Goal: Task Accomplishment & Management: Manage account settings

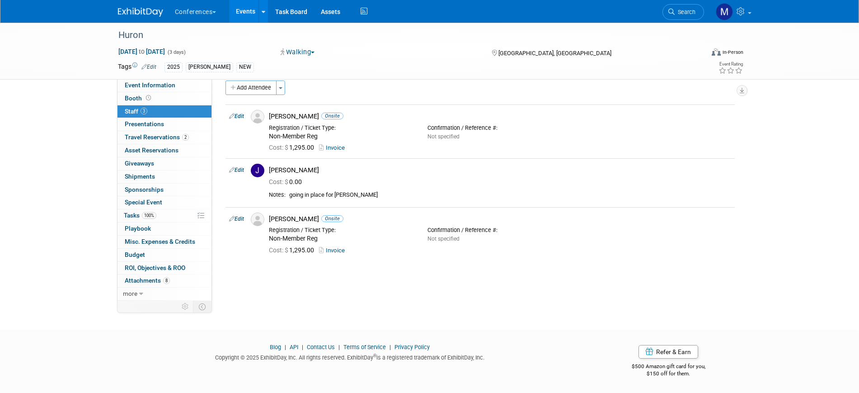
click at [154, 79] on div "Huron Aug 12, 2025 to Aug 14, 2025 (3 days) Aug 12, 2025 to Aug 14, 2025 Walkin…" at bounding box center [429, 51] width 859 height 57
click at [146, 84] on span "Event Information" at bounding box center [150, 84] width 51 height 7
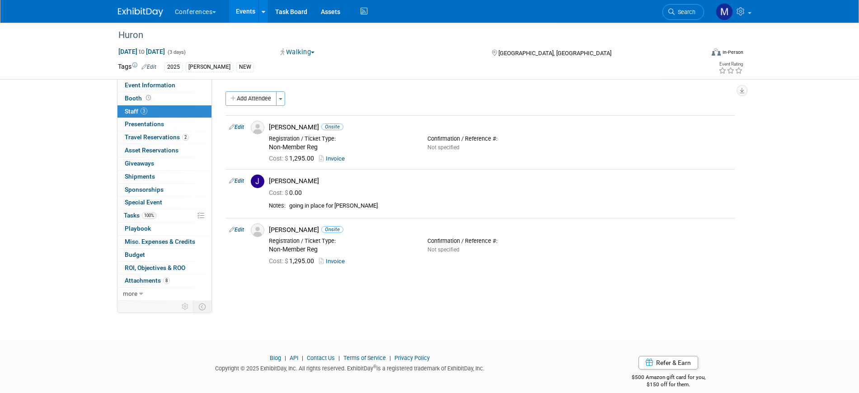
select select "[PERSON_NAME]"
select select "Client-facing"
select select "Stephanie"
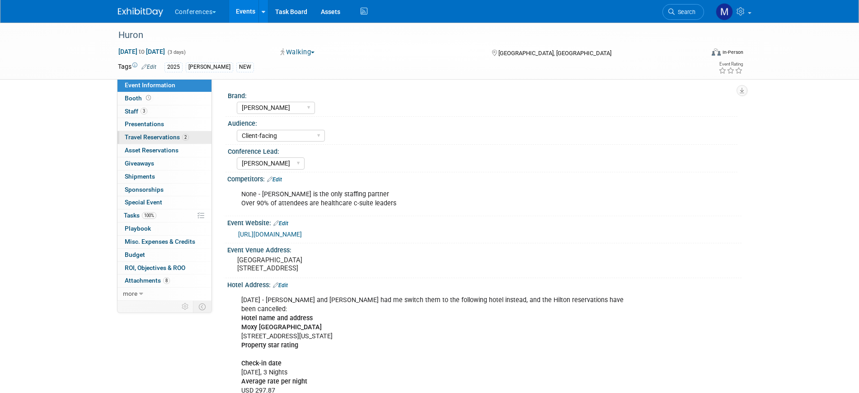
click at [148, 134] on span "Travel Reservations 2" at bounding box center [157, 136] width 64 height 7
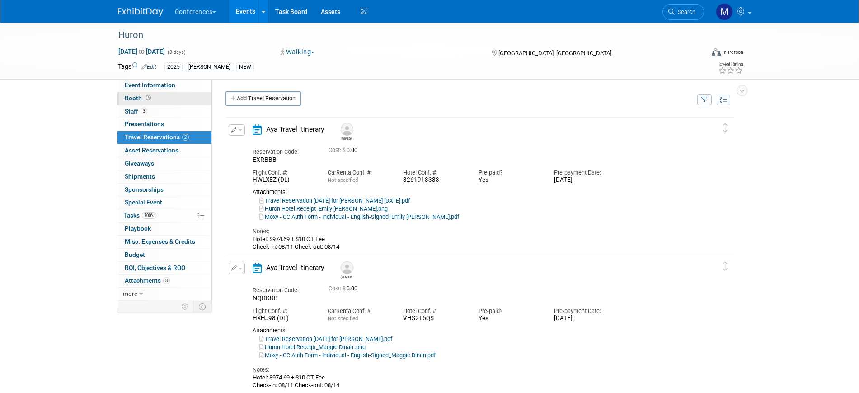
click at [136, 97] on span "Booth" at bounding box center [139, 97] width 28 height 7
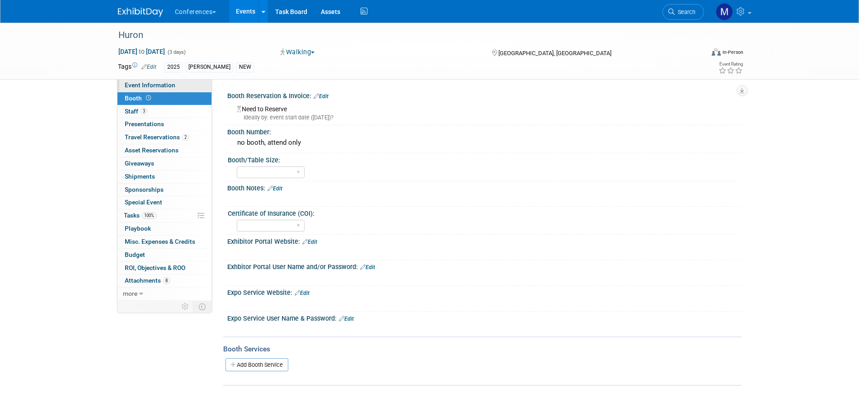
click at [140, 83] on span "Event Information" at bounding box center [150, 84] width 51 height 7
select select "[PERSON_NAME]"
select select "Client-facing"
select select "Stephanie"
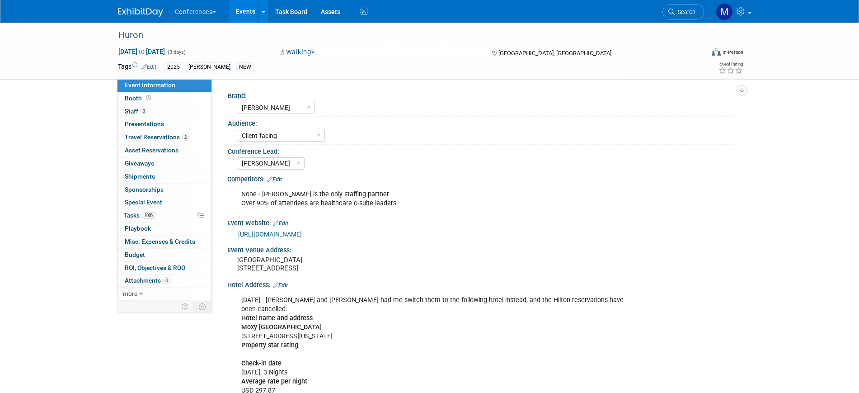
click at [302, 231] on link "https://www.huronconsultinggroup.com/events/whats-right-in-health-care" at bounding box center [270, 233] width 64 height 7
click at [150, 101] on span "Booth" at bounding box center [139, 97] width 28 height 7
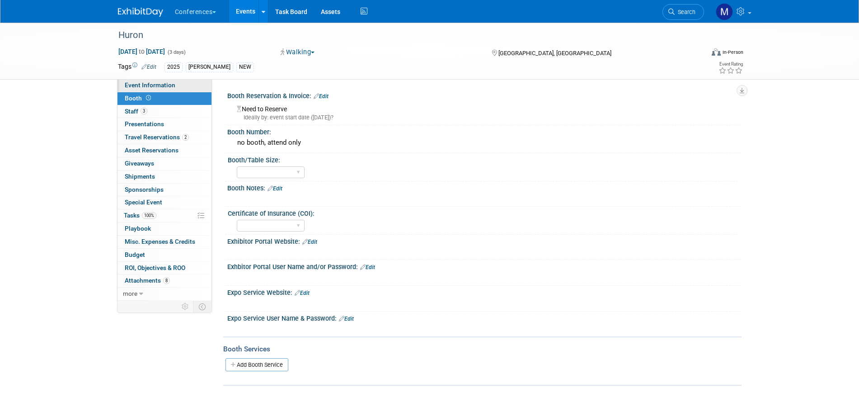
click at [160, 88] on span "Event Information" at bounding box center [150, 84] width 51 height 7
select select "[PERSON_NAME]"
select select "Client-facing"
select select "Stephanie"
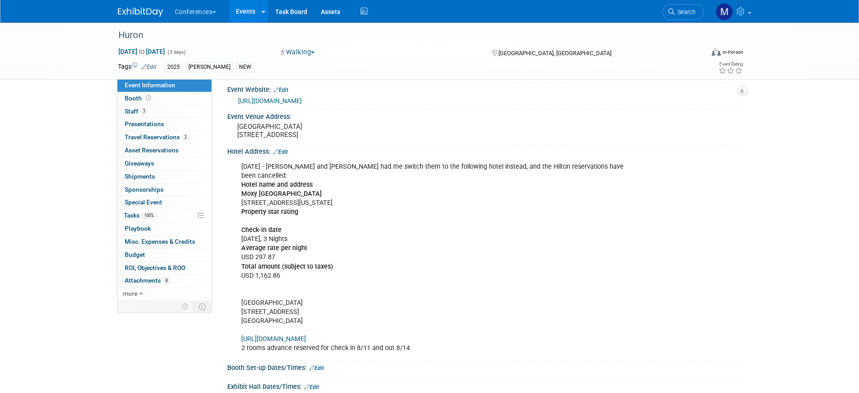
scroll to position [2, 0]
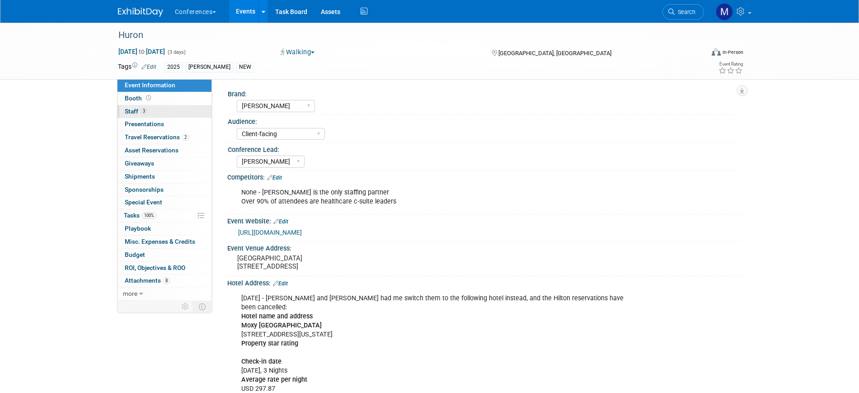
click at [156, 112] on link "3 Staff 3" at bounding box center [164, 111] width 94 height 13
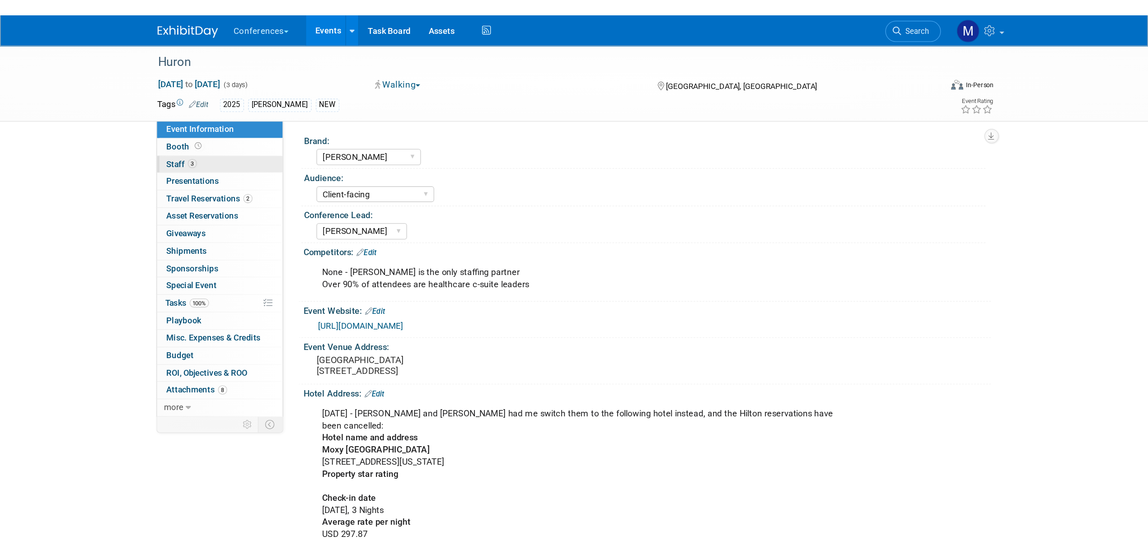
scroll to position [0, 0]
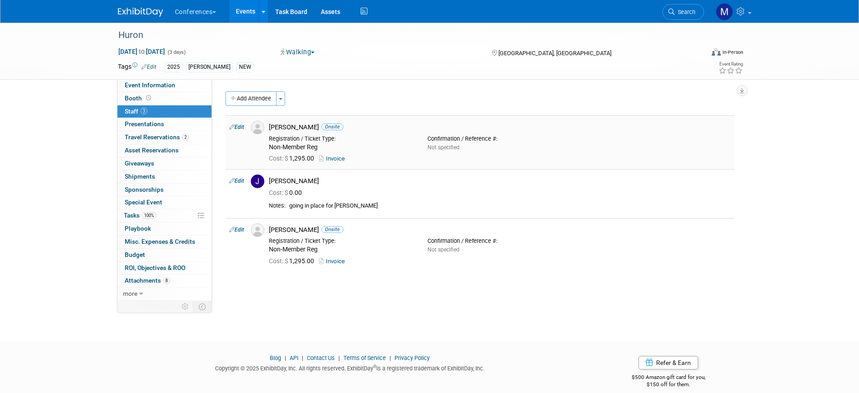
click at [332, 156] on link "Invoice" at bounding box center [333, 158] width 29 height 7
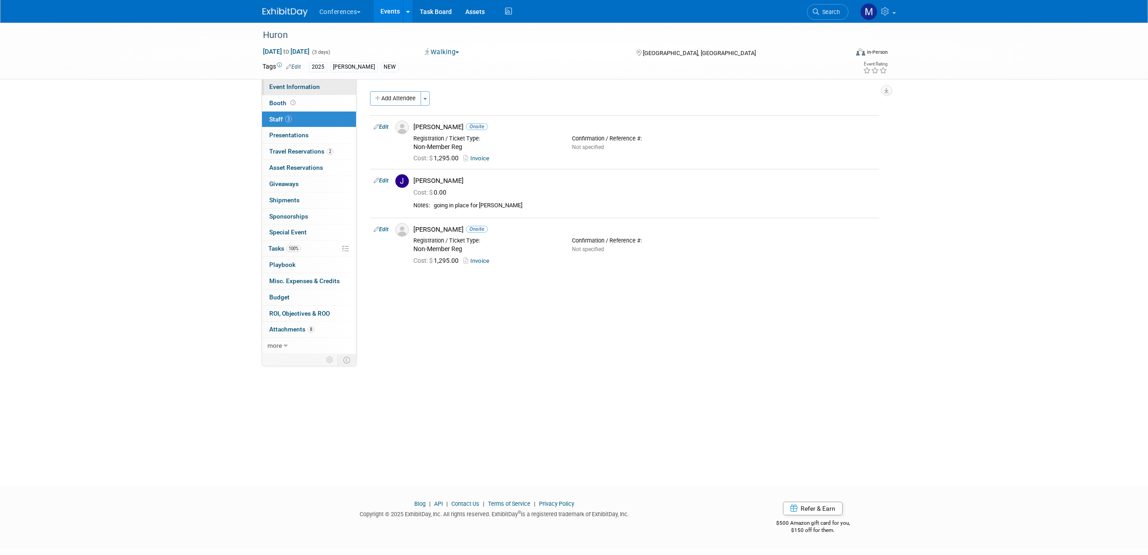
click at [320, 85] on link "Event Information" at bounding box center [309, 87] width 94 height 16
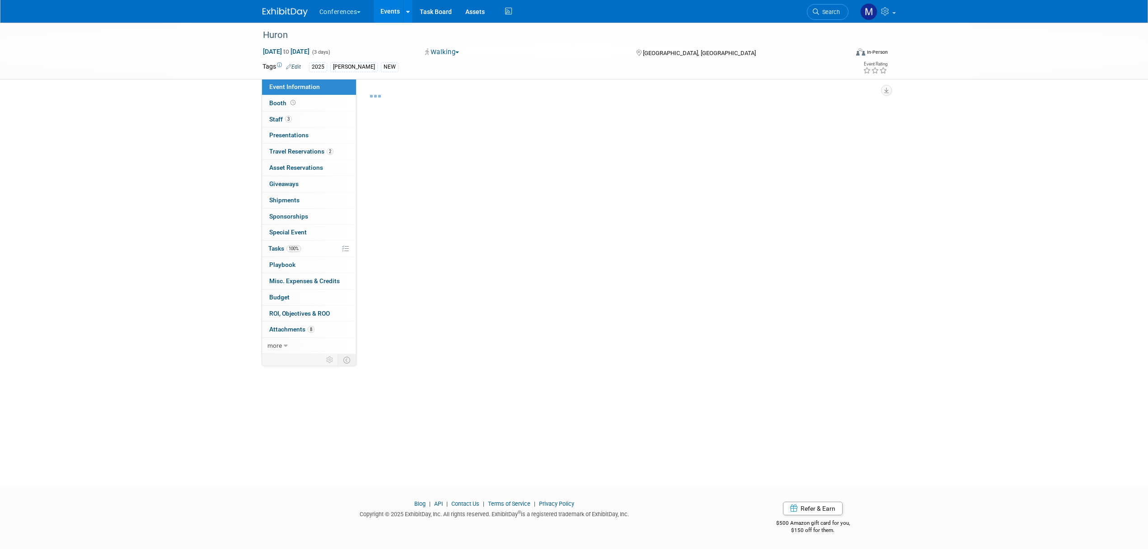
select select "[PERSON_NAME]"
select select "Client-facing"
select select "Stephanie"
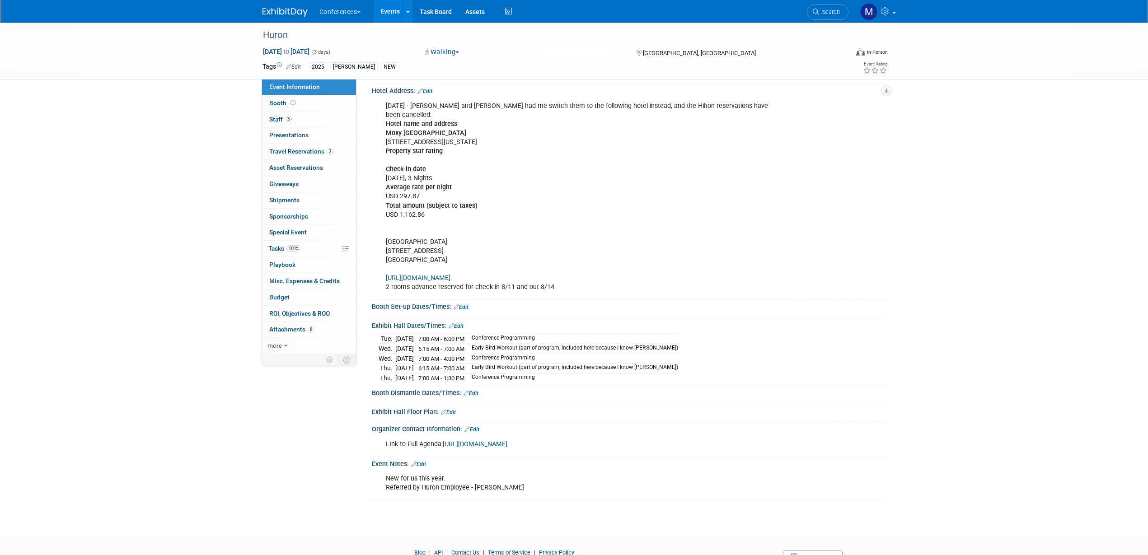
scroll to position [234, 0]
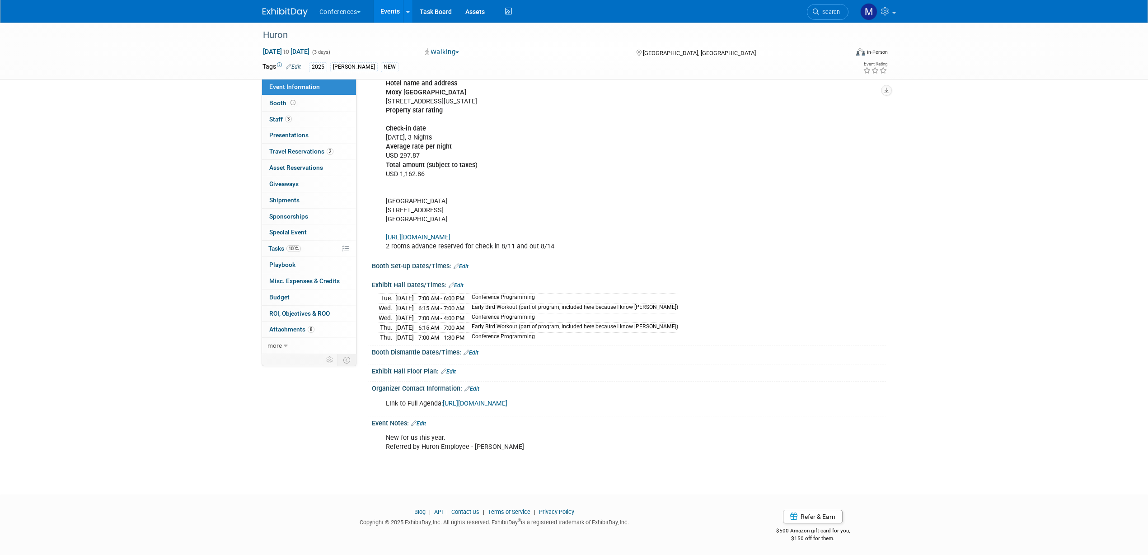
click at [423, 392] on link "Edit" at bounding box center [418, 424] width 15 height 6
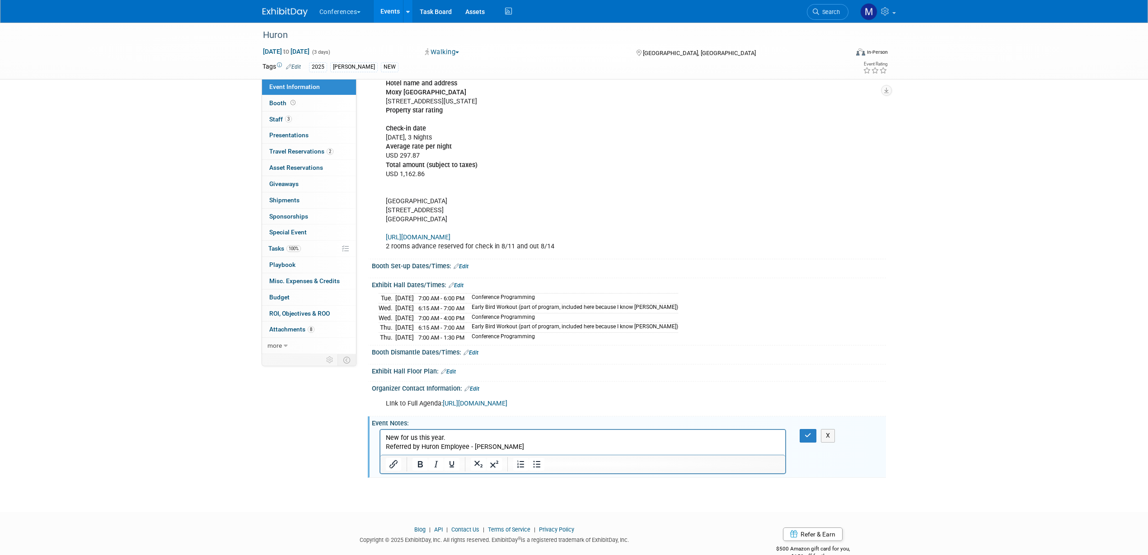
scroll to position [0, 0]
click at [404, 392] on html "New for us this year. Referred by Huron Employee - Danielle Robey" at bounding box center [582, 445] width 405 height 31
click at [403, 392] on p "8/11- Emily Hazen cancelled and is sending Jason Iannotti in her place." at bounding box center [582, 438] width 395 height 9
drag, startPoint x: 403, startPoint y: 438, endPoint x: 409, endPoint y: 449, distance: 12.3
click at [404, 392] on p "8/11- MG- Emily Hazen cancelled and is sending Jason Iannotti in her place." at bounding box center [582, 438] width 395 height 9
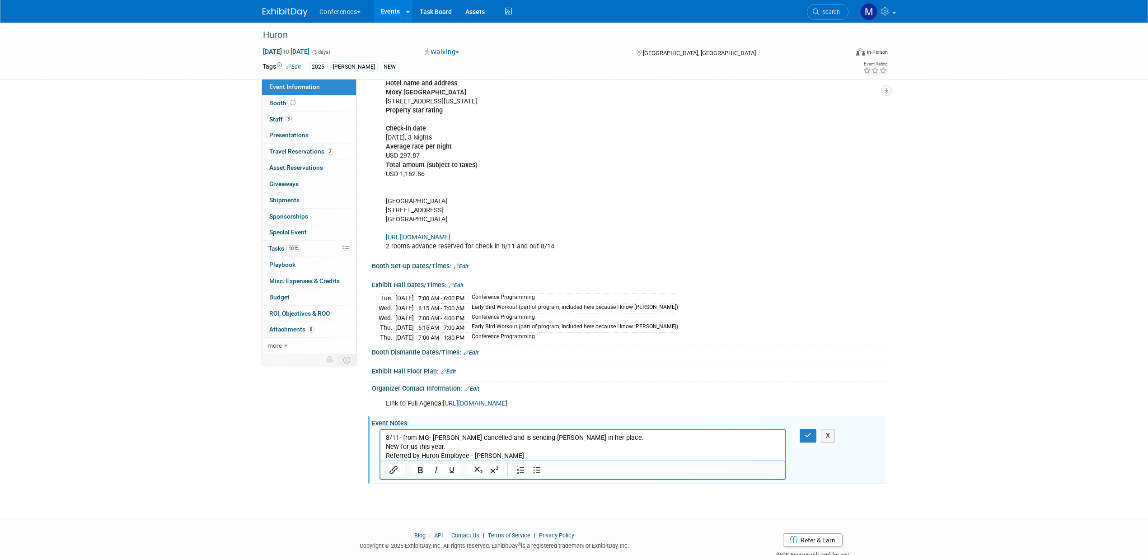
click at [653, 392] on p "8/11- from MG- Emily Hazen cancelled and is sending Jason Iannotti in her place." at bounding box center [582, 438] width 395 height 9
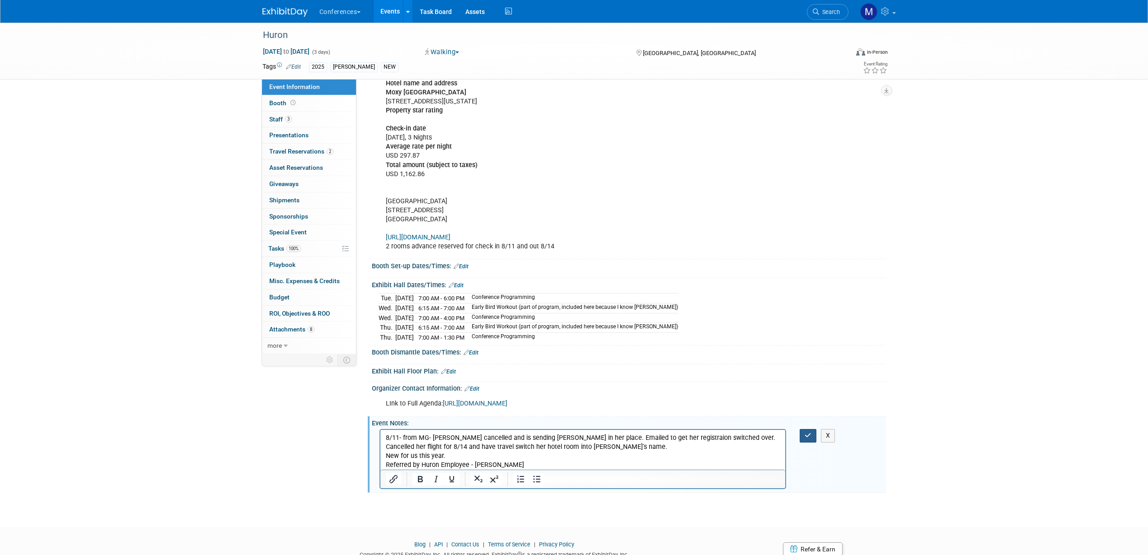
click at [807, 392] on icon "button" at bounding box center [807, 435] width 7 height 6
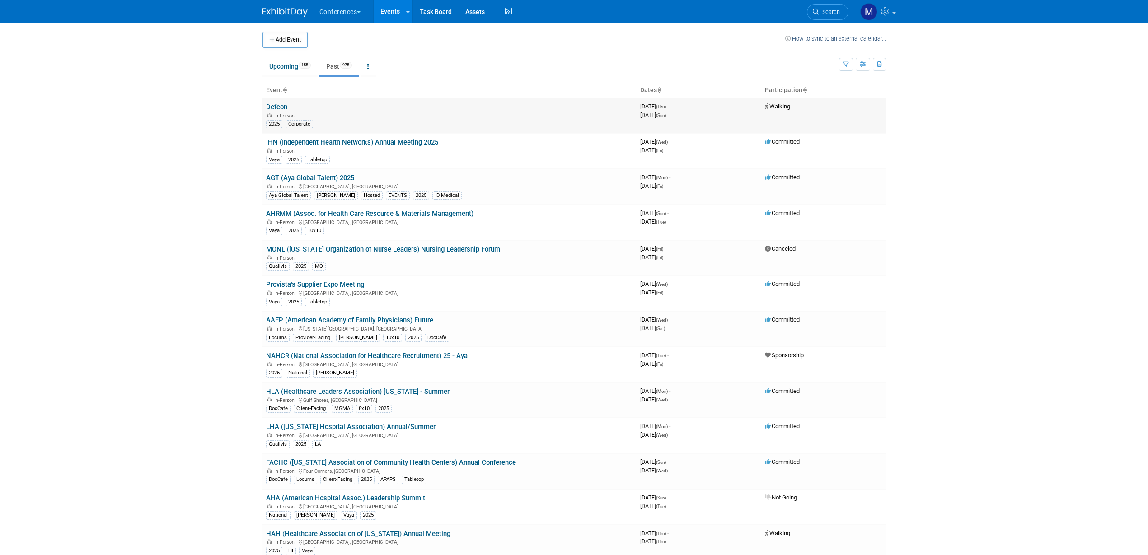
click at [277, 106] on link "Defcon" at bounding box center [276, 107] width 21 height 8
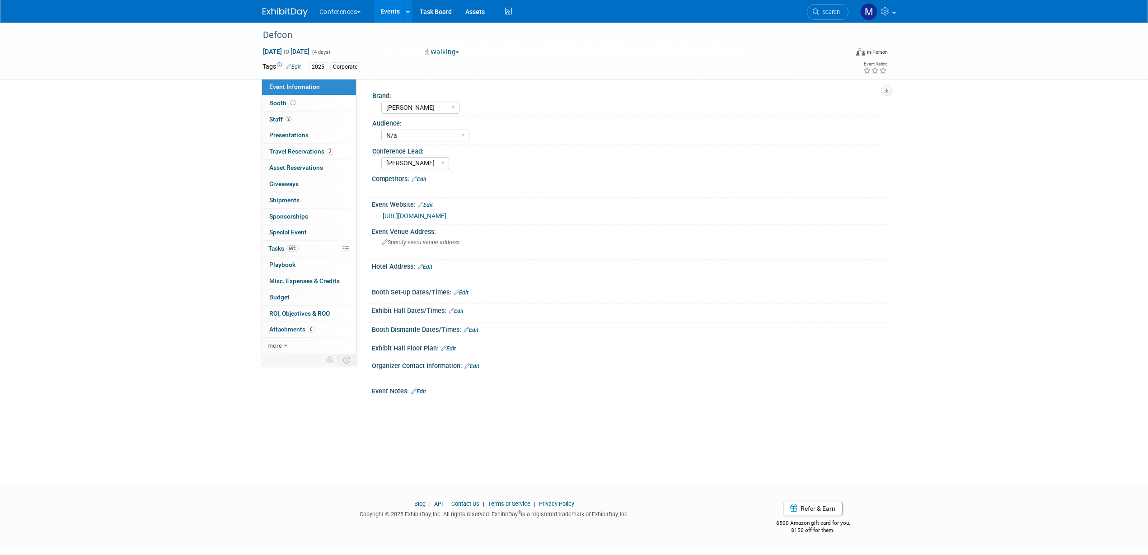
select select "[PERSON_NAME]"
select select "N/a"
select select "[PERSON_NAME]"
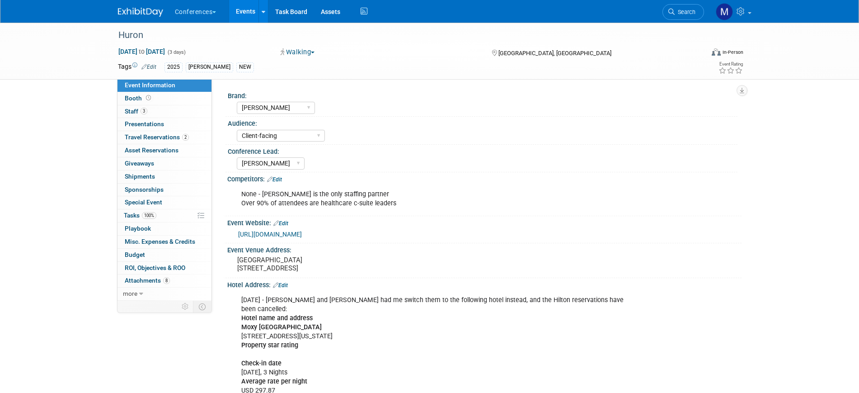
select select "[PERSON_NAME]"
select select "Client-facing"
select select "Stephanie"
